Goal: Information Seeking & Learning: Learn about a topic

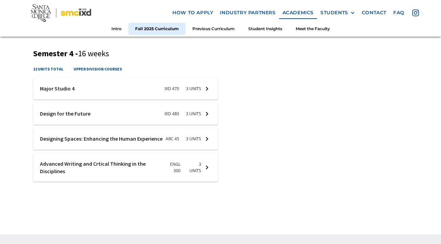
scroll to position [763, 0]
click at [207, 114] on div at bounding box center [125, 114] width 185 height 22
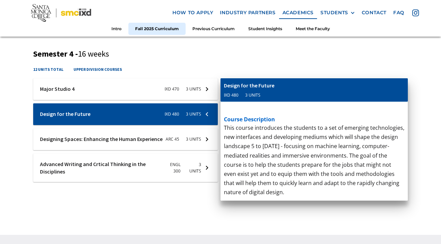
click at [231, 66] on div "12 units total upper division courses" at bounding box center [220, 72] width 375 height 12
click at [207, 113] on div at bounding box center [125, 114] width 185 height 22
click at [237, 67] on div "12 units total upper division courses" at bounding box center [220, 72] width 375 height 12
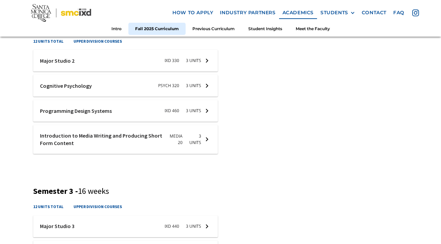
click at [243, 87] on h5 "course description" at bounding box center [314, 91] width 181 height 8
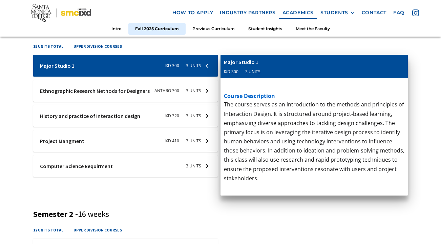
scroll to position [278, 0]
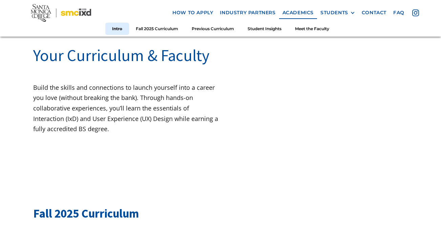
scroll to position [60, 0]
